Goal: Task Accomplishment & Management: Manage account settings

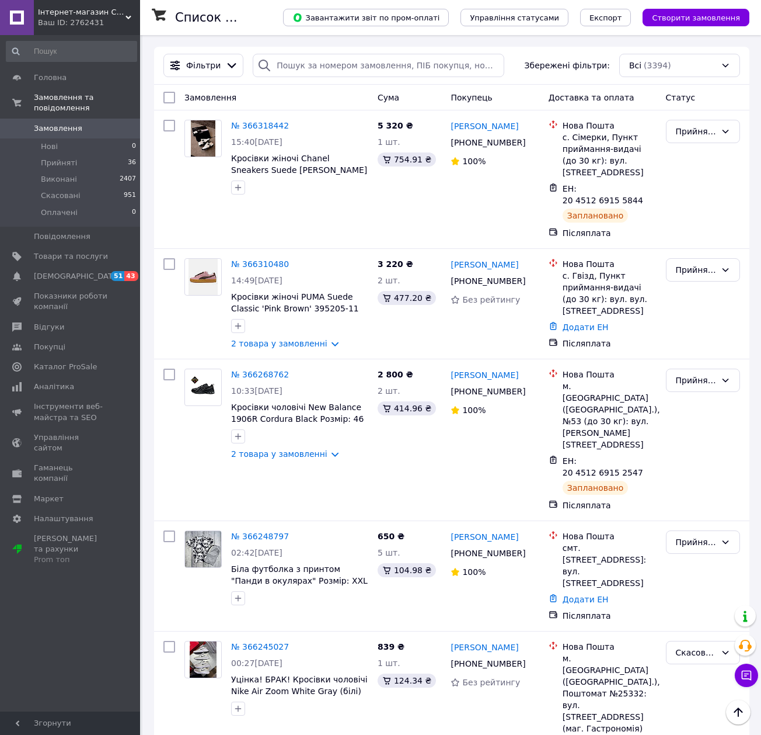
scroll to position [467, 0]
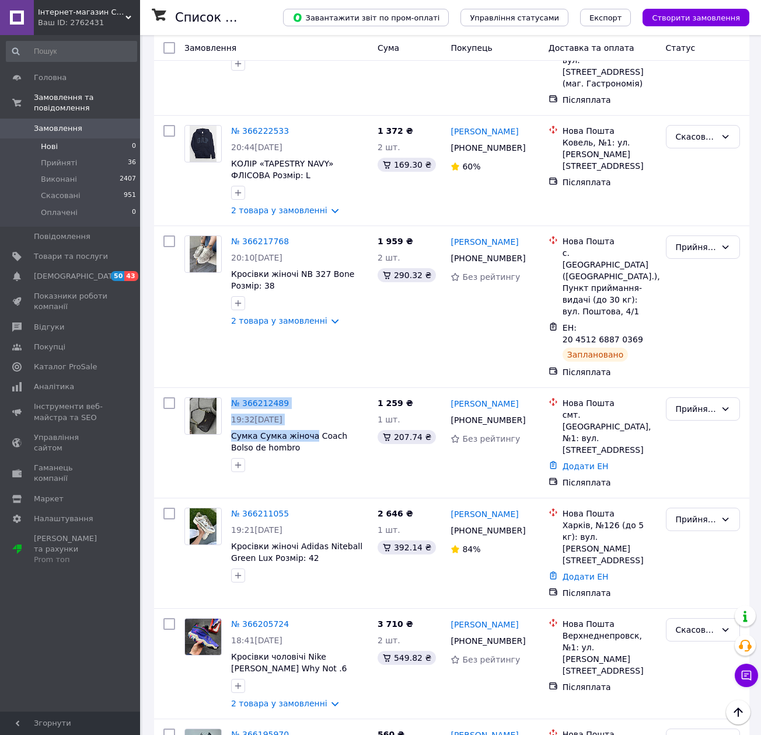
scroll to position [701, 0]
click at [100, 123] on span "Замовлення" at bounding box center [71, 128] width 74 height 11
click at [295, 286] on div "№ 366217768 20:10, 11.10.2025 Кросівки жіночі NB 327 Bone Розмір: 38 2 товара у…" at bounding box center [276, 307] width 193 height 152
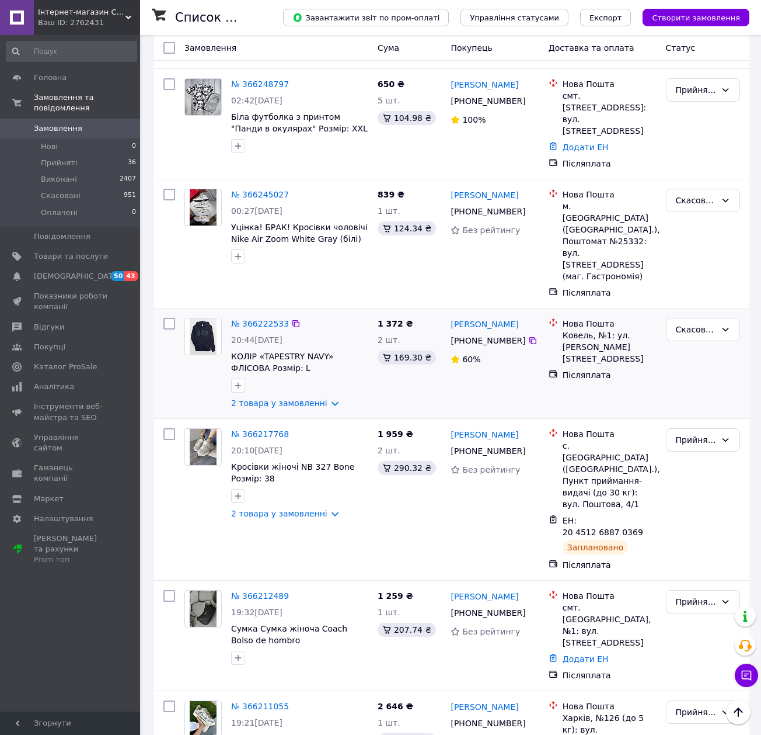
scroll to position [467, 0]
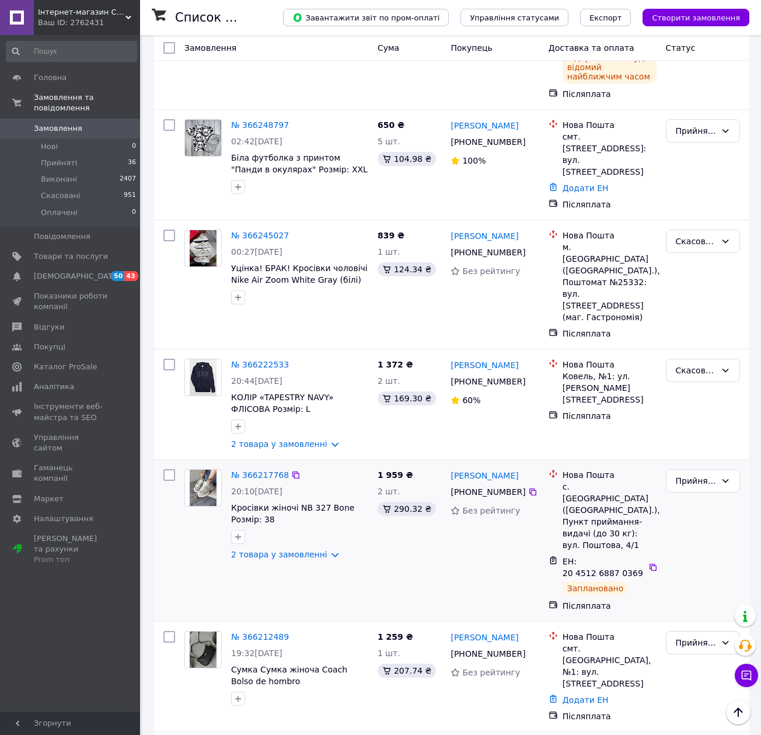
click at [356, 482] on div "№ 366217768 20:10, 11.10.2025 Кросівки жіночі NB 327 Bone Розмір: 38 2 товара у…" at bounding box center [300, 514] width 147 height 100
click at [571, 695] on link "Додати ЕН" at bounding box center [586, 699] width 46 height 9
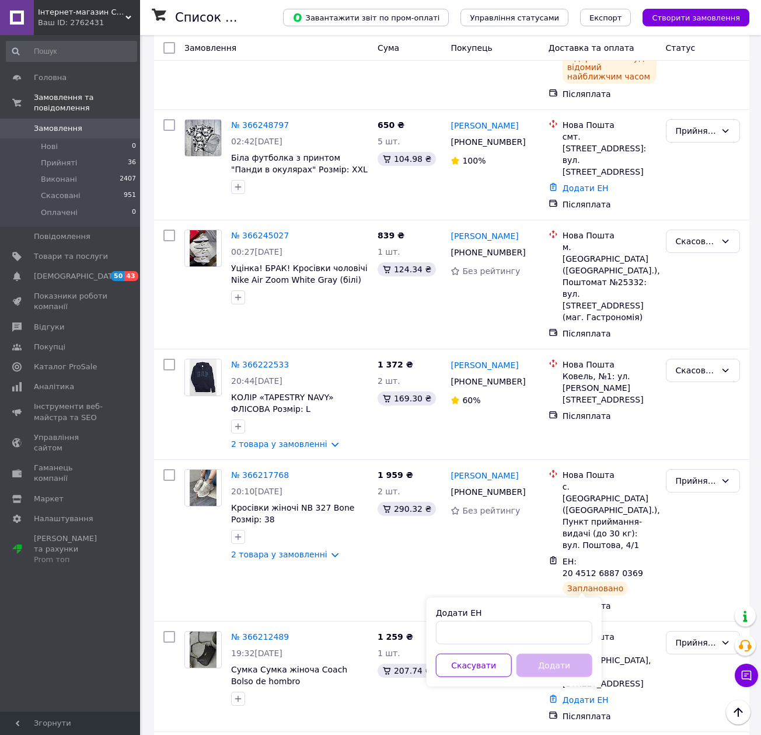
click at [551, 620] on div "Додати ЕН" at bounding box center [514, 625] width 156 height 37
click at [548, 636] on input "Додати ЕН" at bounding box center [514, 632] width 156 height 23
paste input "20451269182343"
type input "20451269182343"
click at [559, 670] on button "Додати" at bounding box center [555, 664] width 76 height 23
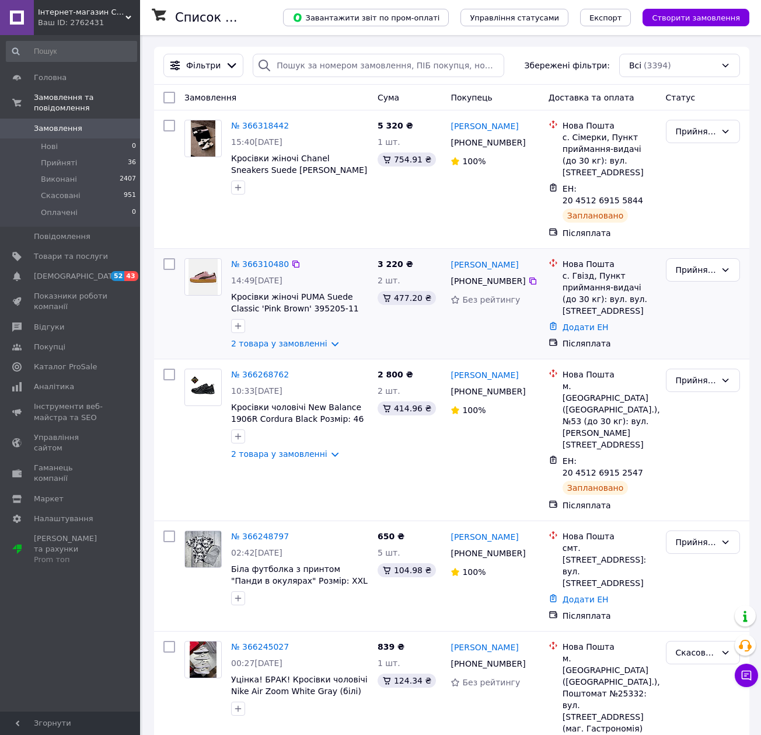
click at [346, 356] on div "№ 366310480 14:49, 12.10.2025 Кросівки жіночі PUMA Suede Classic 'Pink Brown' 3…" at bounding box center [452, 304] width 596 height 110
click at [346, 381] on div "№ 366268762" at bounding box center [300, 374] width 140 height 14
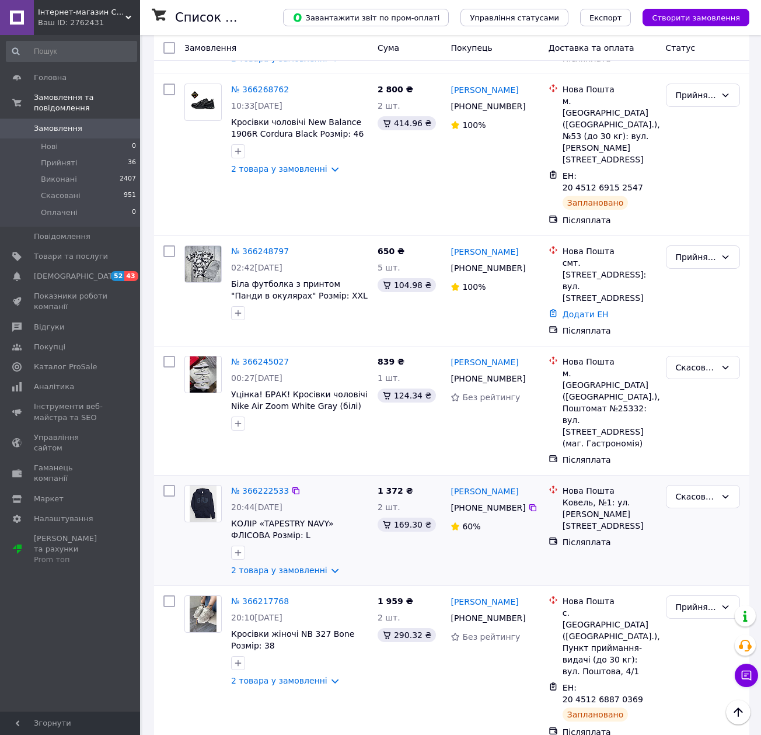
scroll to position [311, 0]
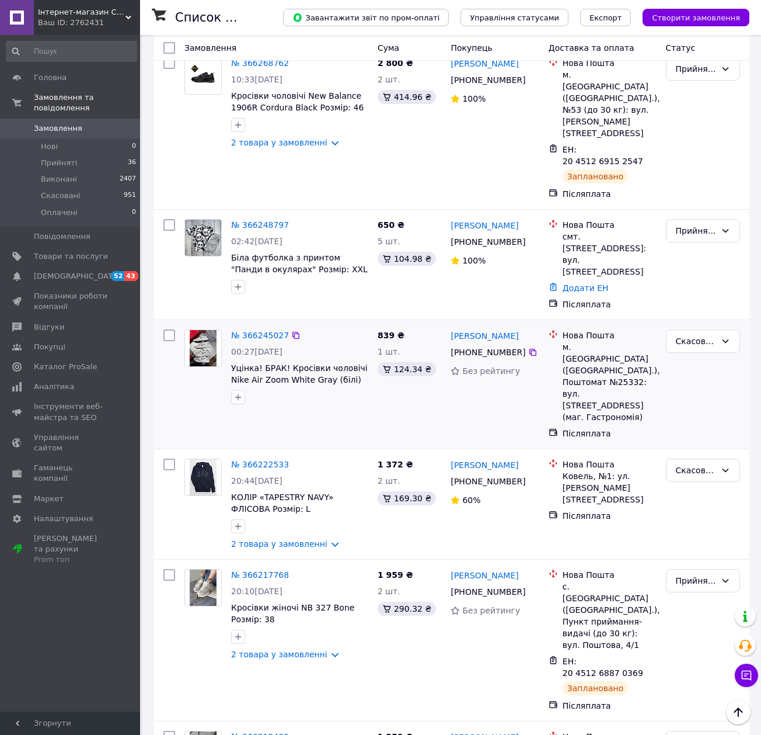
click at [323, 388] on div at bounding box center [300, 397] width 142 height 19
click at [90, 361] on span "Каталог ProSale" at bounding box center [71, 366] width 74 height 11
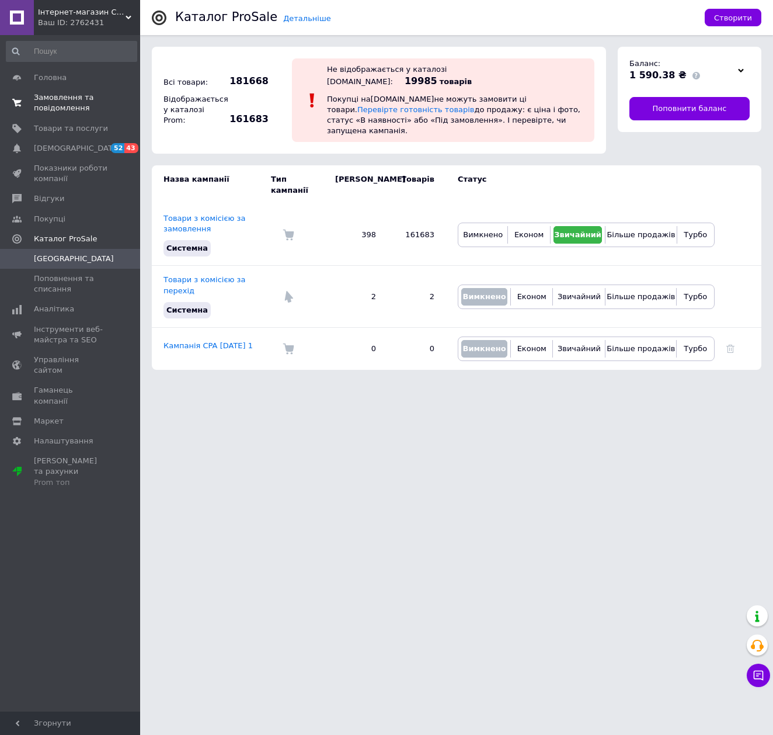
click at [70, 110] on span "Замовлення та повідомлення" at bounding box center [71, 102] width 74 height 21
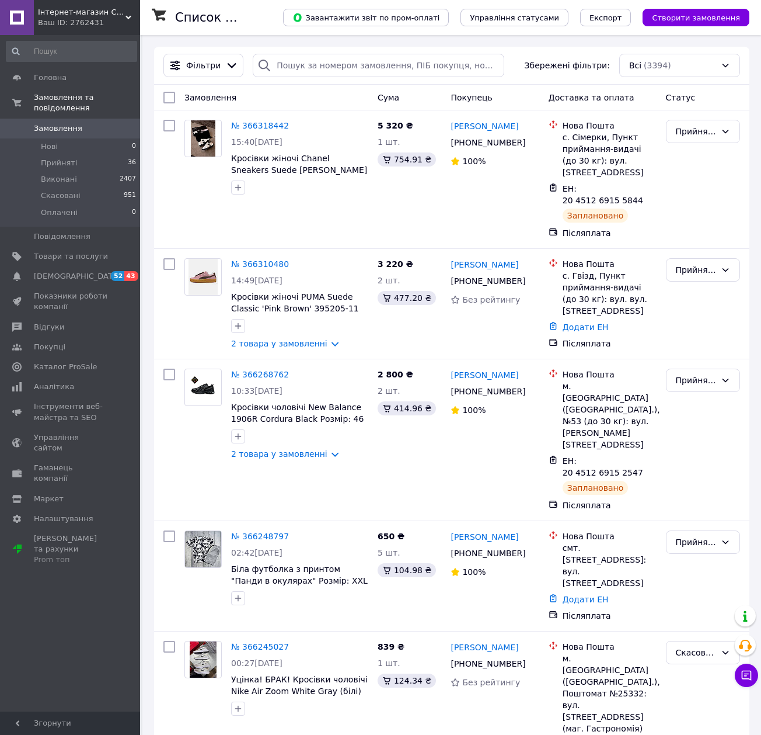
click at [297, 50] on div "Фільтри Збережені фільтри: Всі (3394)" at bounding box center [452, 66] width 596 height 38
